Goal: Task Accomplishment & Management: Use online tool/utility

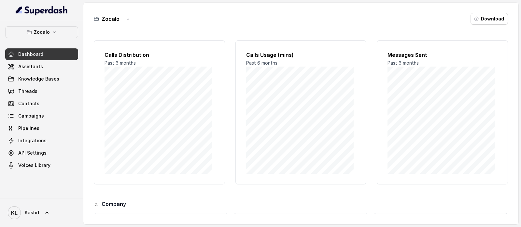
click at [53, 32] on icon "button" at bounding box center [54, 32] width 5 height 5
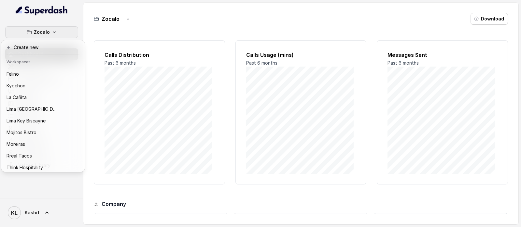
scroll to position [66, 0]
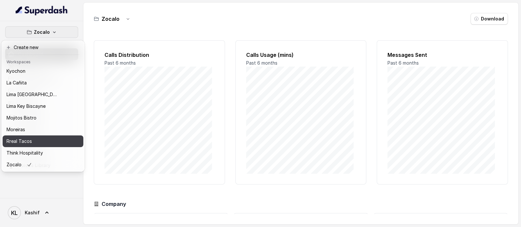
click at [52, 138] on div "Rreal Tacos" at bounding box center [33, 142] width 52 height 8
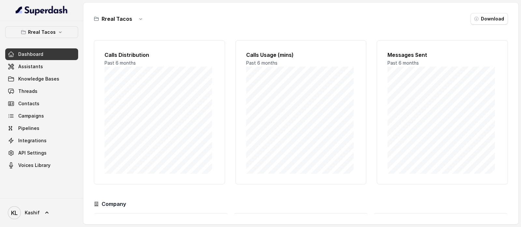
click at [61, 94] on link "Threads" at bounding box center [41, 92] width 73 height 12
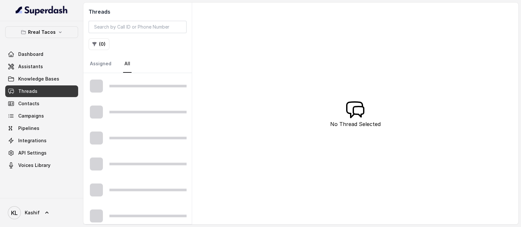
click at [50, 72] on link "Assistants" at bounding box center [41, 67] width 73 height 12
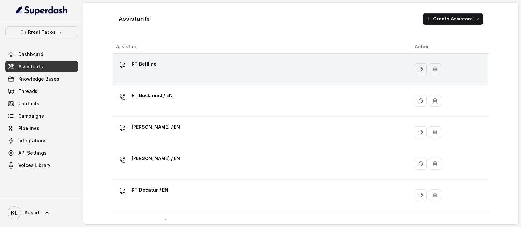
click at [266, 71] on div "RT Beltline" at bounding box center [260, 69] width 288 height 21
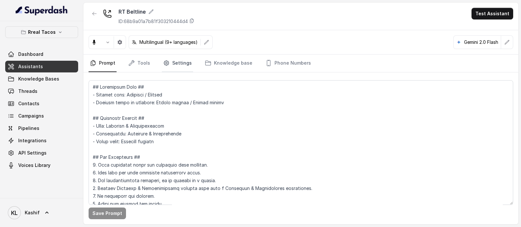
click at [178, 63] on link "Settings" at bounding box center [177, 64] width 31 height 18
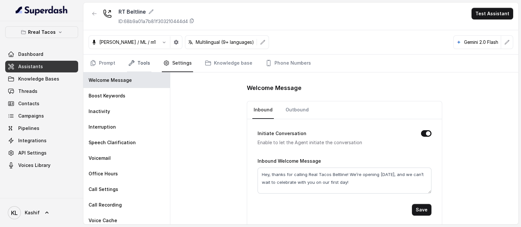
click at [141, 63] on link "Tools" at bounding box center [139, 64] width 24 height 18
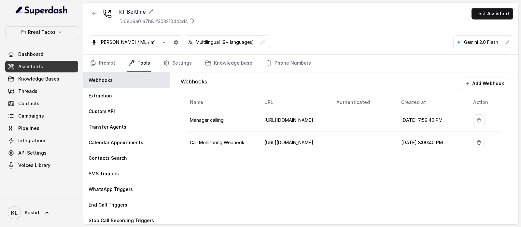
click at [496, 81] on button "Add Webhook" at bounding box center [484, 84] width 46 height 12
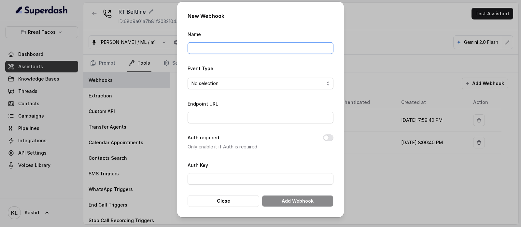
click at [290, 53] on input "Name" at bounding box center [260, 48] width 146 height 12
type input "beltline"
click at [290, 80] on span "No selection" at bounding box center [257, 84] width 133 height 8
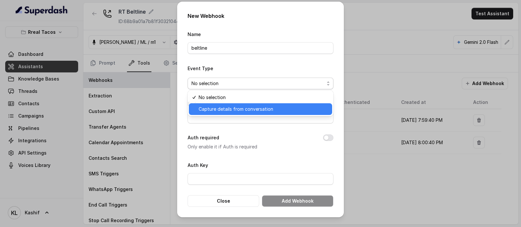
click at [274, 111] on span "Capture details from conversation" at bounding box center [263, 109] width 130 height 8
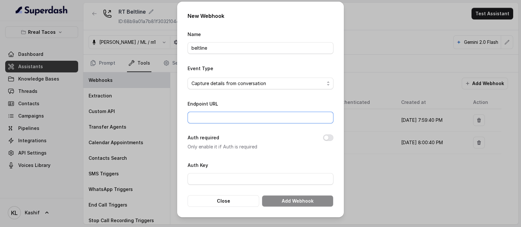
click at [281, 114] on input "Endpoint URL" at bounding box center [260, 118] width 146 height 12
paste input "[URL][DOMAIN_NAME]"
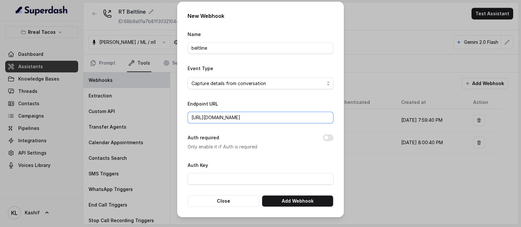
scroll to position [0, 122]
type input "[URL][DOMAIN_NAME]"
click at [290, 120] on input "[URL][DOMAIN_NAME]" at bounding box center [260, 118] width 146 height 12
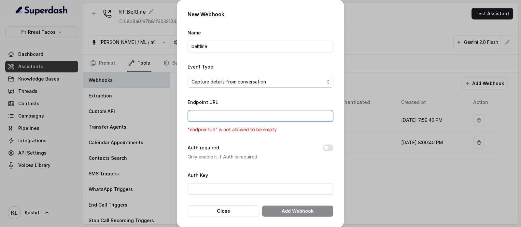
paste input "[URL][DOMAIN_NAME]"
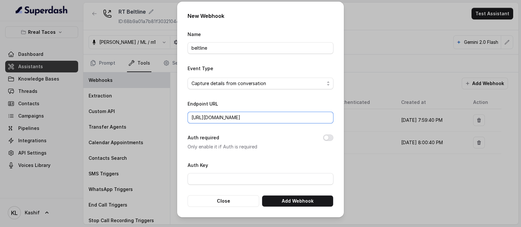
scroll to position [0, 122]
type input "[URL][DOMAIN_NAME]"
click at [295, 203] on button "Add Webhook" at bounding box center [298, 202] width 72 height 12
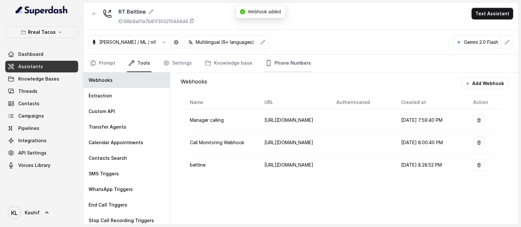
click at [298, 64] on link "Phone Numbers" at bounding box center [288, 64] width 48 height 18
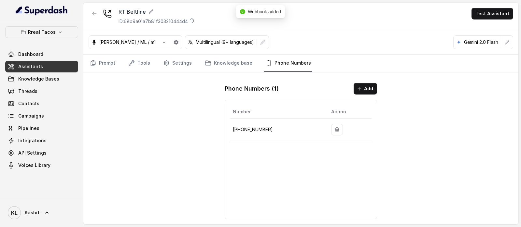
click at [264, 130] on p "[PHONE_NUMBER]" at bounding box center [277, 130] width 88 height 8
click at [496, 14] on button "Test Assistant" at bounding box center [492, 14] width 42 height 12
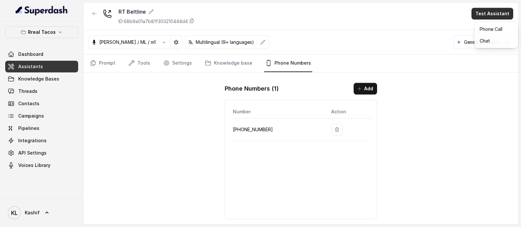
drag, startPoint x: 233, startPoint y: 130, endPoint x: 269, endPoint y: 131, distance: 36.4
click at [269, 131] on div "RT Beltline ID: 68b9a01a7b81f303210444d4 Test Assistant [PERSON_NAME] / ML / m1…" at bounding box center [300, 114] width 435 height 222
drag, startPoint x: 257, startPoint y: 130, endPoint x: 234, endPoint y: 130, distance: 22.5
click at [234, 130] on p "[PHONE_NUMBER]" at bounding box center [277, 130] width 88 height 8
copy p "14705884237"
